Goal: Task Accomplishment & Management: Use online tool/utility

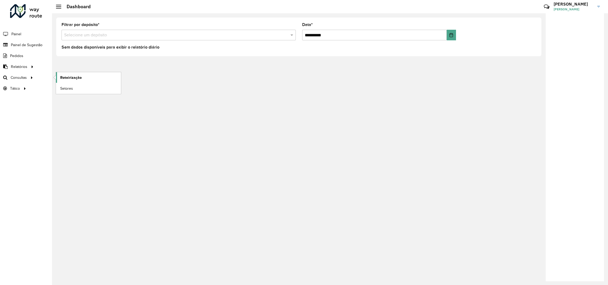
click at [69, 76] on span "Roteirização" at bounding box center [71, 78] width 22 height 6
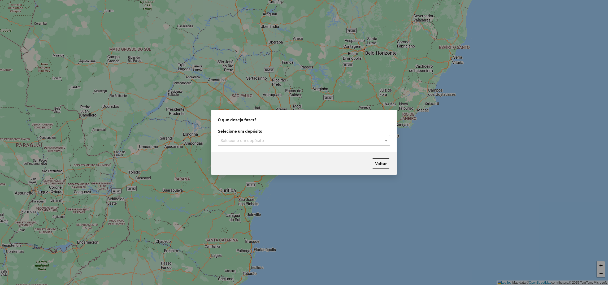
click at [244, 143] on input "text" at bounding box center [299, 141] width 157 height 6
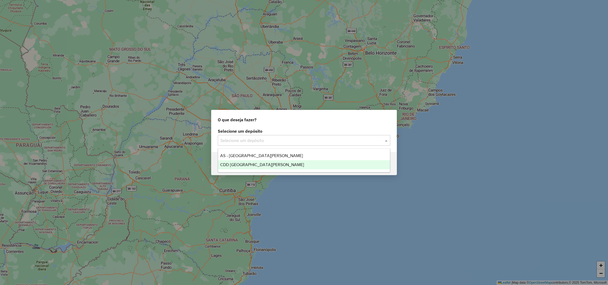
click at [241, 162] on div "CDD Santa Cruz do Sul" at bounding box center [304, 164] width 172 height 9
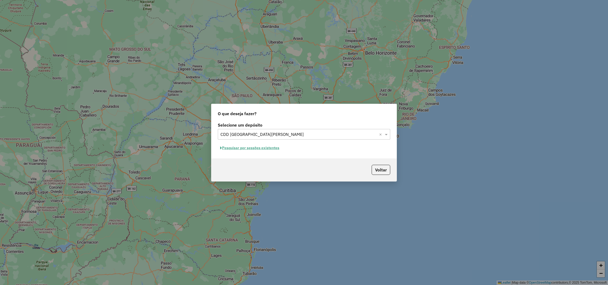
click at [274, 147] on button "Pesquisar por sessões existentes" at bounding box center [250, 148] width 64 height 8
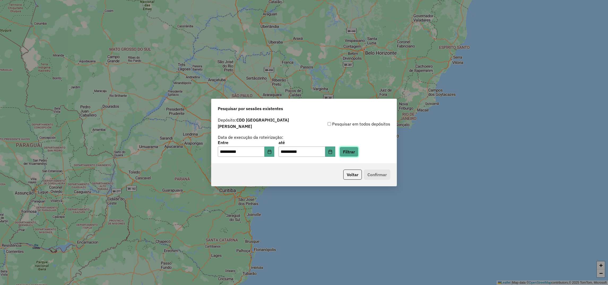
click at [356, 151] on button "Filtrar" at bounding box center [349, 152] width 19 height 10
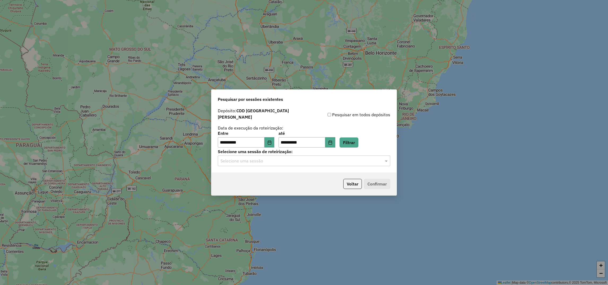
click at [285, 161] on input "text" at bounding box center [299, 161] width 157 height 6
click at [249, 173] on span "1256875 - 01/09/2025 15:32 (Rotas + AS)" at bounding box center [252, 173] width 65 height 5
click at [375, 181] on button "Confirmar" at bounding box center [377, 184] width 26 height 10
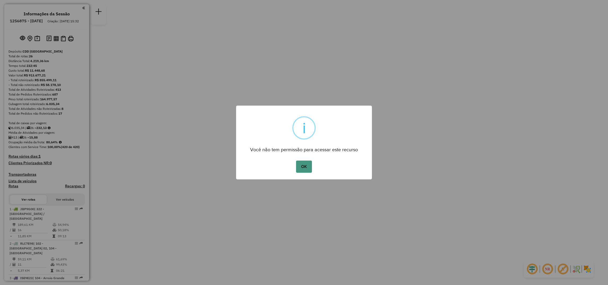
click at [307, 169] on button "OK" at bounding box center [304, 167] width 16 height 12
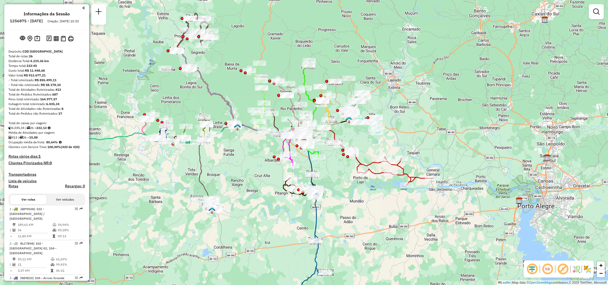
select select "**********"
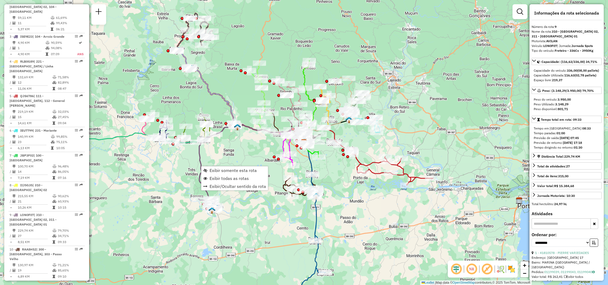
scroll to position [439, 0]
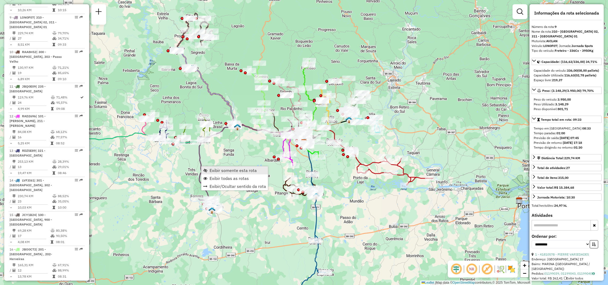
click at [213, 171] on span "Exibir somente esta rota" at bounding box center [233, 170] width 47 height 4
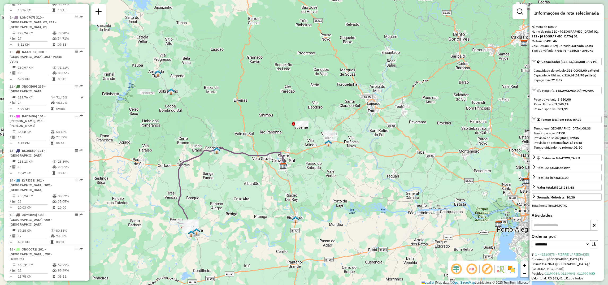
drag, startPoint x: 312, startPoint y: 62, endPoint x: 255, endPoint y: 107, distance: 72.8
click at [255, 107] on div "Janela de atendimento Grade de atendimento Capacidade Transportadoras Veículos …" at bounding box center [304, 142] width 608 height 285
